Goal: Find contact information: Find contact information

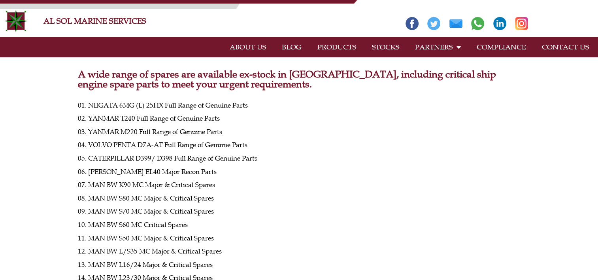
click at [564, 45] on link "CONTACT US" at bounding box center [565, 47] width 63 height 18
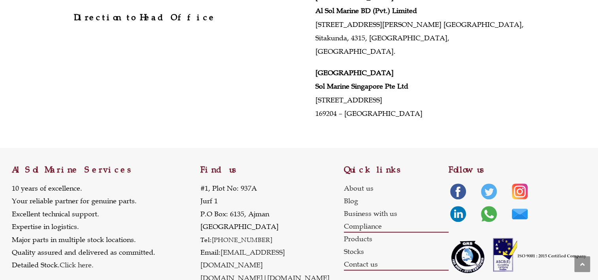
scroll to position [414, 0]
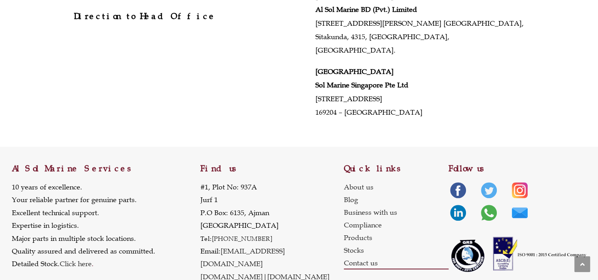
drag, startPoint x: 307, startPoint y: 251, endPoint x: 222, endPoint y: 234, distance: 86.6
click at [222, 234] on div "Find us [STREET_ADDRESS] Tel: [PHONE_NUMBER] Email: [EMAIL_ADDRESS][DOMAIN_NAME…" at bounding box center [271, 219] width 143 height 144
copy p "[EMAIL_ADDRESS][DOMAIN_NAME] [DOMAIN_NAME] | [DOMAIN_NAME]"
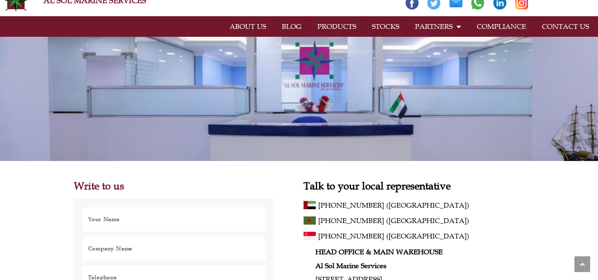
scroll to position [0, 0]
